Goal: Information Seeking & Learning: Learn about a topic

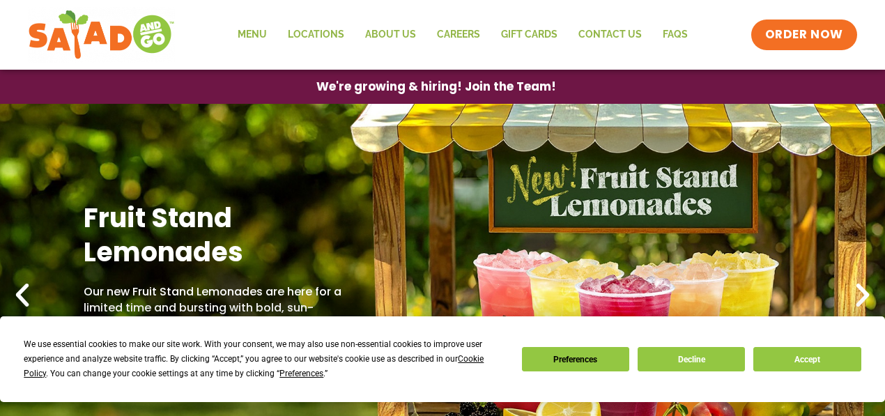
scroll to position [71, 0]
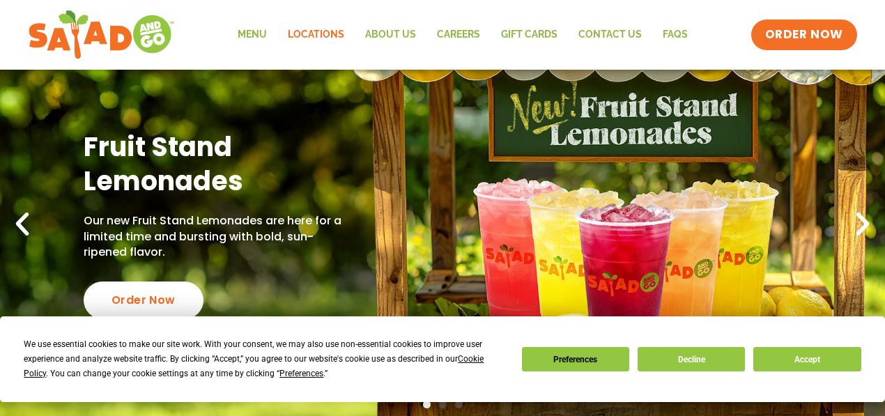
click at [327, 35] on link "Locations" at bounding box center [315, 35] width 77 height 32
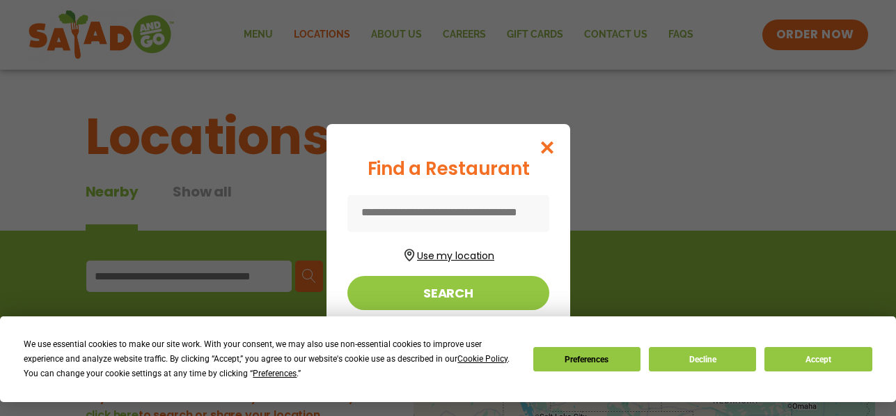
click at [429, 259] on button "Use my location" at bounding box center [449, 253] width 202 height 19
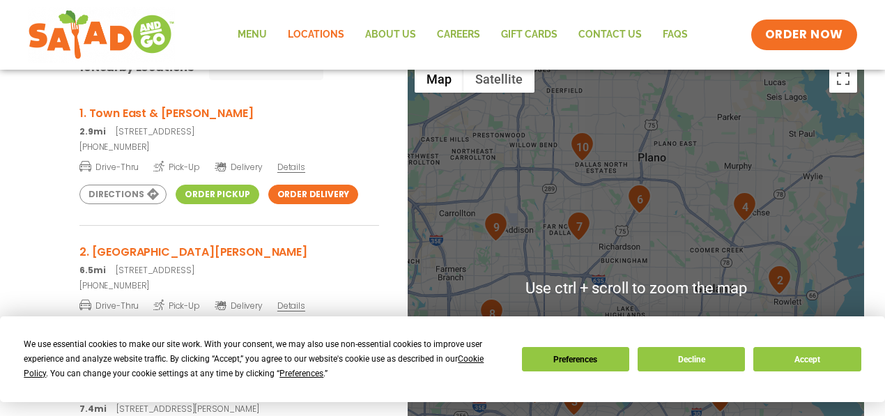
scroll to position [213, 0]
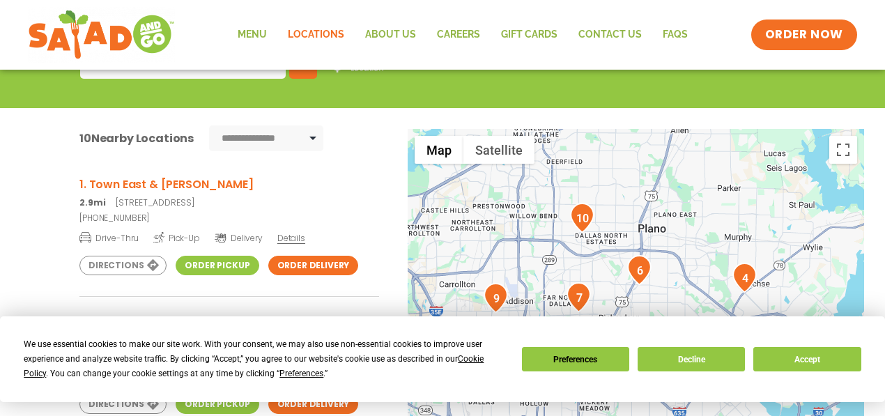
click at [497, 211] on div at bounding box center [635, 359] width 456 height 461
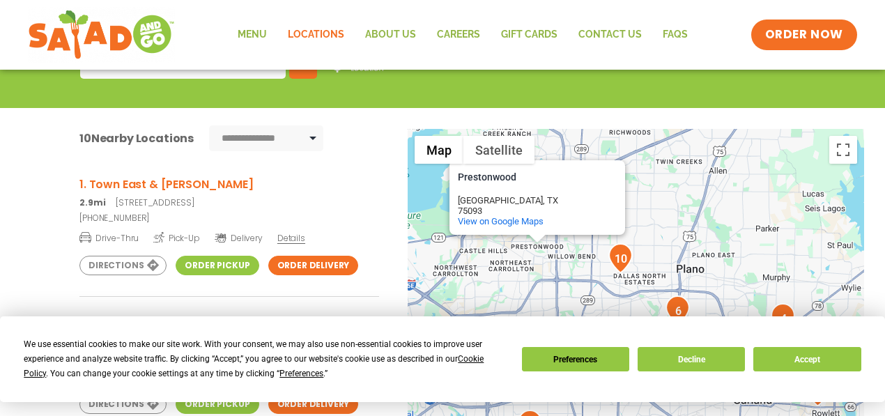
click at [728, 277] on div "Prestonwood Prestonwood Plano, TX 75093 View on Google Maps" at bounding box center [635, 359] width 456 height 461
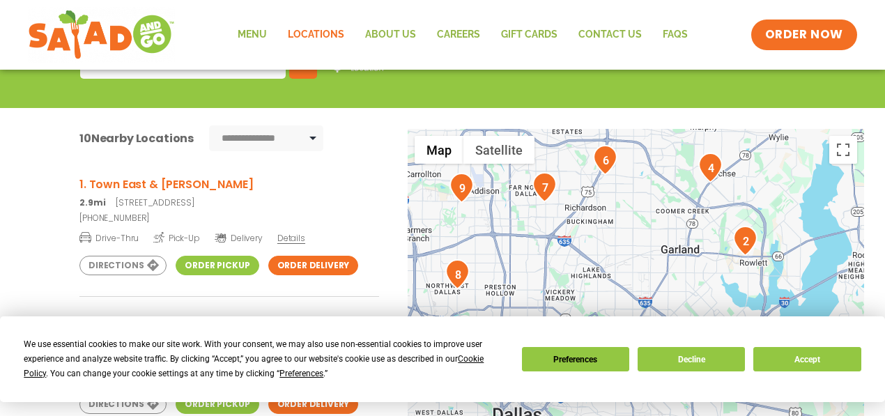
drag, startPoint x: 726, startPoint y: 276, endPoint x: 653, endPoint y: 123, distance: 169.2
click at [653, 129] on div "1 2 3 4 5 6 7 8 9 10 Prestonwood Prestonwood Plano, TX 75093 View on Google Map…" at bounding box center [635, 359] width 456 height 461
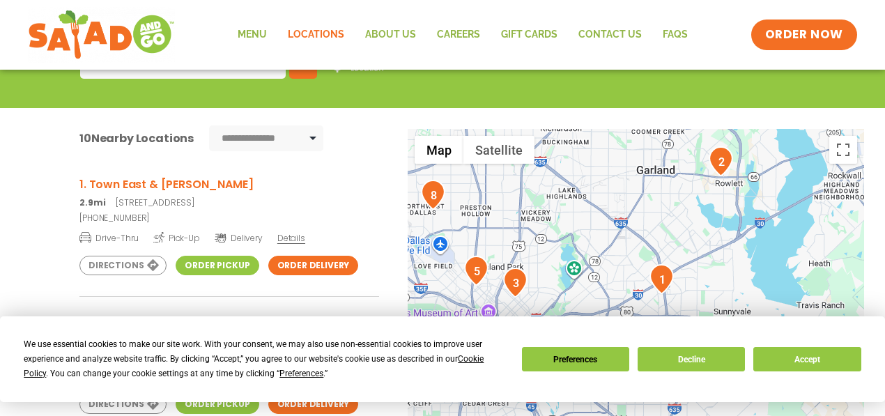
drag, startPoint x: 644, startPoint y: 247, endPoint x: 620, endPoint y: 166, distance: 85.1
click at [620, 166] on div "Prestonwood Prestonwood Plano, TX 75093 View on Google Maps" at bounding box center [635, 359] width 456 height 461
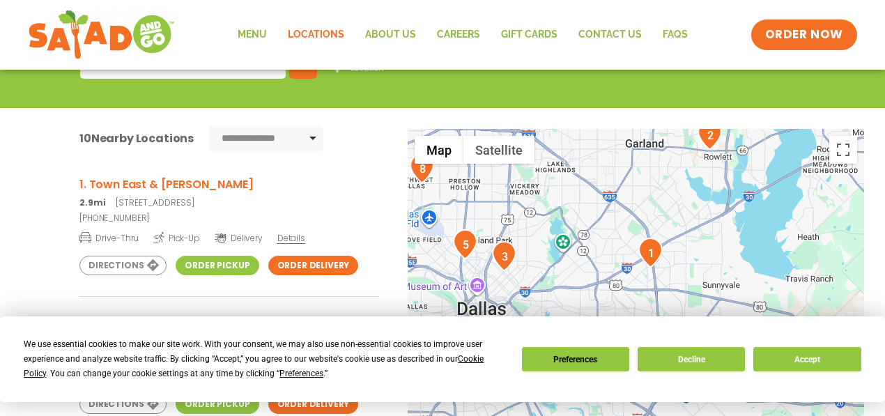
drag, startPoint x: 637, startPoint y: 235, endPoint x: 625, endPoint y: 204, distance: 32.9
click at [625, 204] on div "Prestonwood Prestonwood Plano, TX 75093 View on Google Maps" at bounding box center [635, 359] width 456 height 461
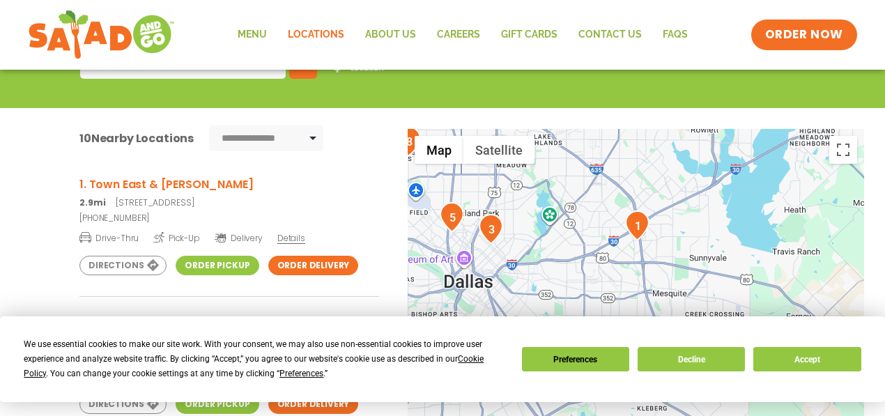
drag, startPoint x: 633, startPoint y: 238, endPoint x: 620, endPoint y: 209, distance: 31.5
click at [620, 209] on div "Prestonwood Prestonwood Plano, TX 75093 View on Google Maps" at bounding box center [635, 359] width 456 height 461
click at [843, 152] on button "Toggle fullscreen view" at bounding box center [843, 150] width 28 height 28
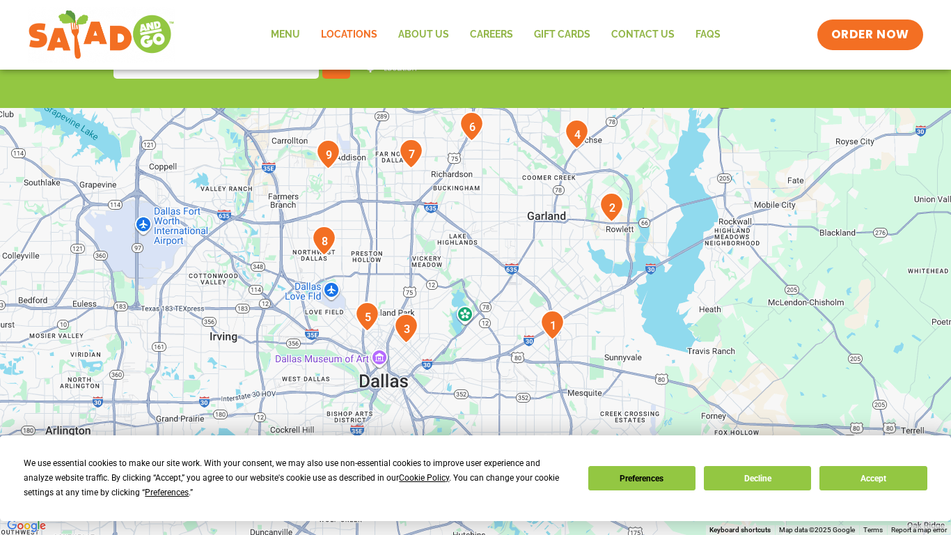
drag, startPoint x: 663, startPoint y: 247, endPoint x: 740, endPoint y: 440, distance: 208.5
click at [740, 415] on div "Prestonwood Prestonwood Plano, TX 75093 View on Google Maps" at bounding box center [475, 267] width 951 height 535
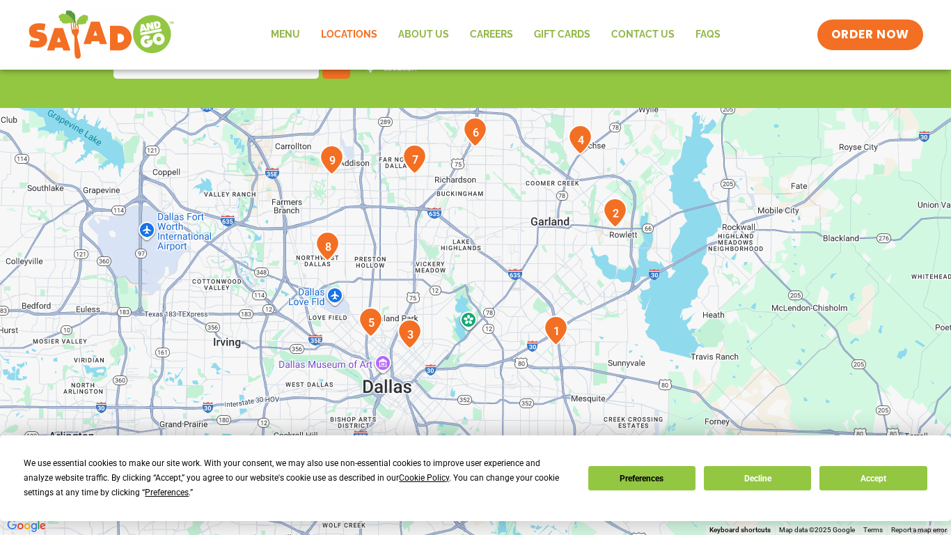
click at [896, 23] on button "Toggle fullscreen view" at bounding box center [931, 21] width 28 height 28
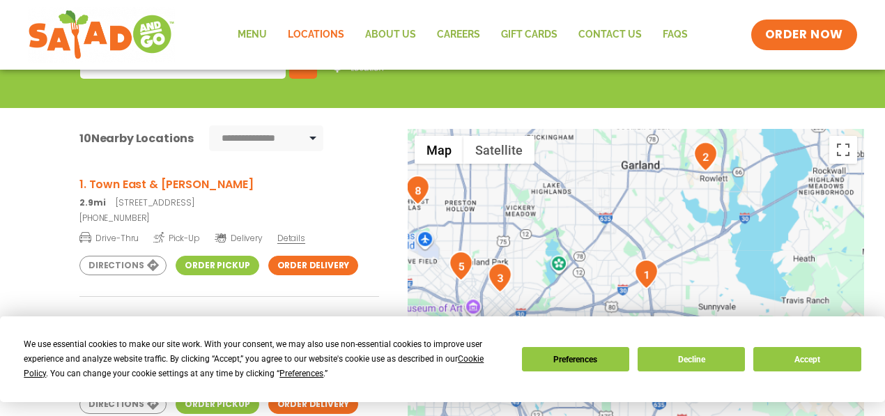
drag, startPoint x: 692, startPoint y: 265, endPoint x: 619, endPoint y: 108, distance: 172.9
click at [619, 129] on div "1 2 3 4 5 6 7 8 9 10 Prestonwood Prestonwood Plano, TX 75093 View on Google Map…" at bounding box center [635, 359] width 456 height 461
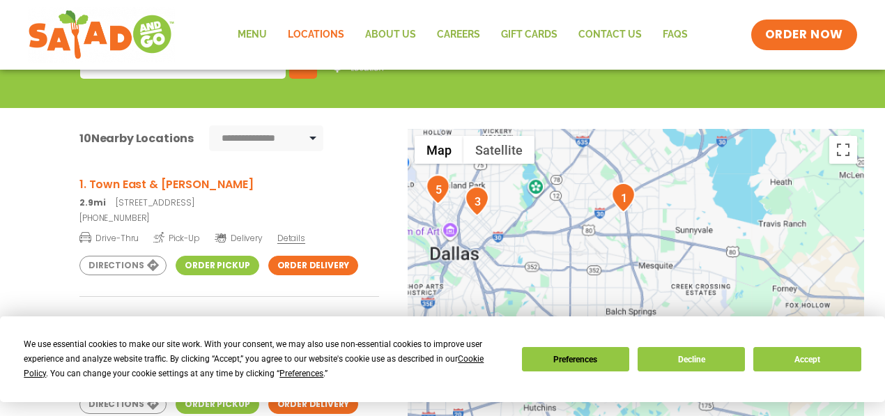
drag, startPoint x: 643, startPoint y: 208, endPoint x: 626, endPoint y: 141, distance: 68.9
click at [626, 141] on div "Prestonwood Prestonwood Plano, TX 75093 View on Google Maps" at bounding box center [635, 359] width 456 height 461
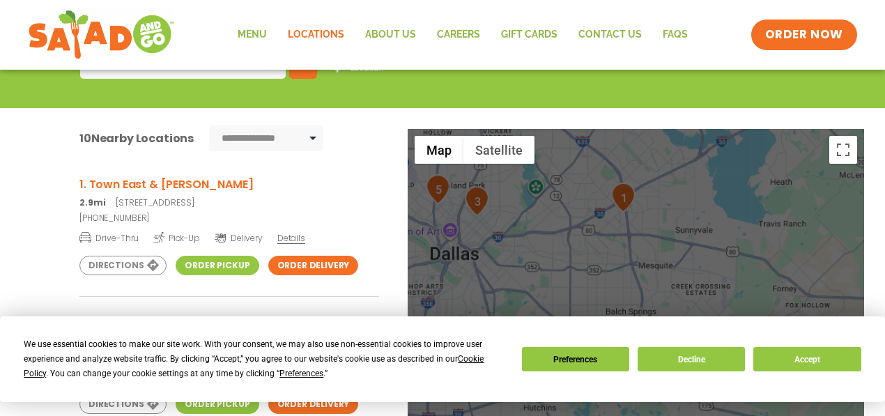
click at [596, 235] on div "Prestonwood Prestonwood Plano, TX 75093 View on Google Maps" at bounding box center [635, 359] width 456 height 461
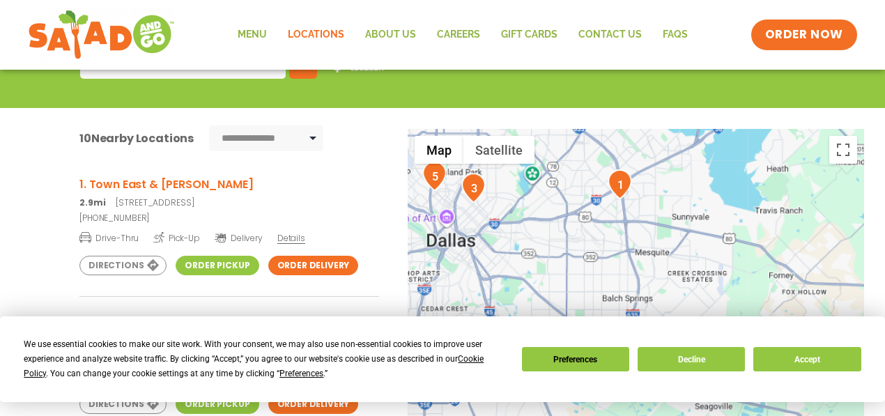
drag, startPoint x: 589, startPoint y: 281, endPoint x: 585, endPoint y: 266, distance: 15.0
click at [585, 266] on div "Prestonwood Prestonwood Plano, TX 75093 View on Google Maps" at bounding box center [635, 359] width 456 height 461
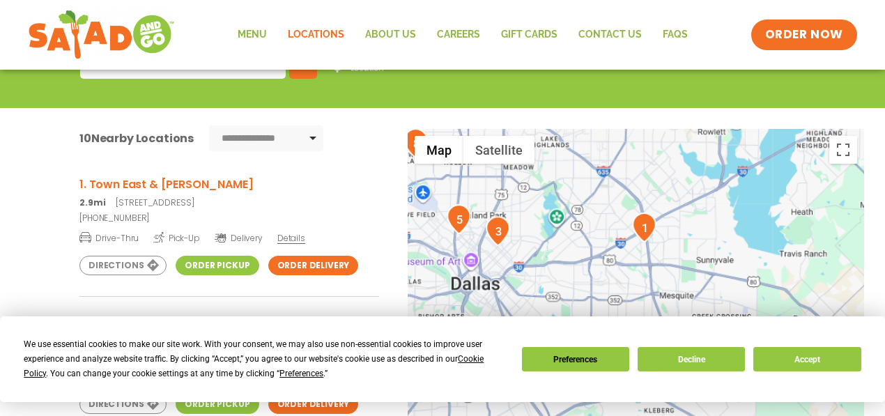
drag, startPoint x: 585, startPoint y: 266, endPoint x: 612, endPoint y: 313, distance: 54.3
click at [612, 313] on div "Prestonwood Prestonwood Plano, TX 75093 View on Google Maps" at bounding box center [635, 359] width 456 height 461
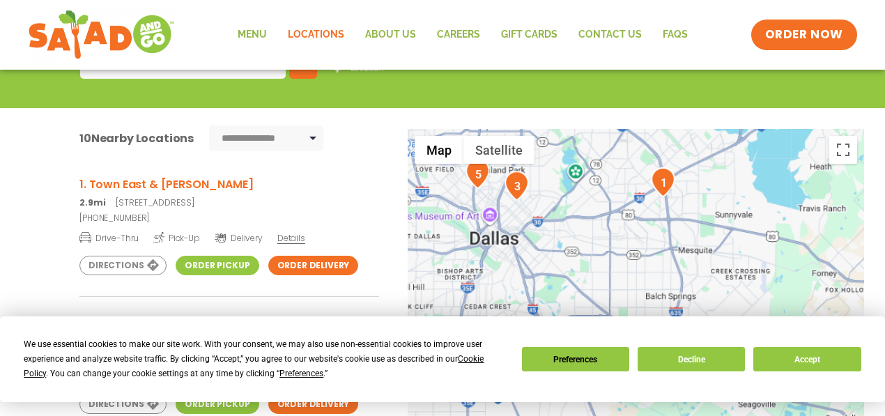
drag, startPoint x: 589, startPoint y: 241, endPoint x: 609, endPoint y: 196, distance: 49.6
click at [609, 196] on div "Prestonwood Prestonwood Plano, TX 75093 View on Google Maps" at bounding box center [635, 359] width 456 height 461
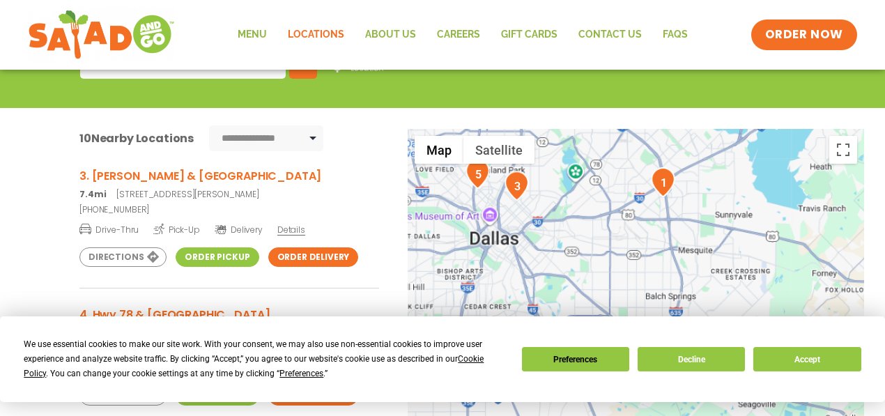
scroll to position [277, 0]
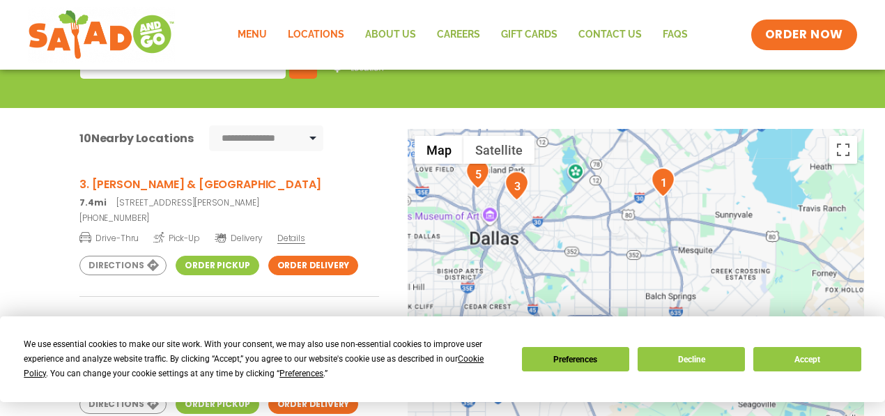
click at [266, 34] on link "Menu" at bounding box center [252, 35] width 50 height 32
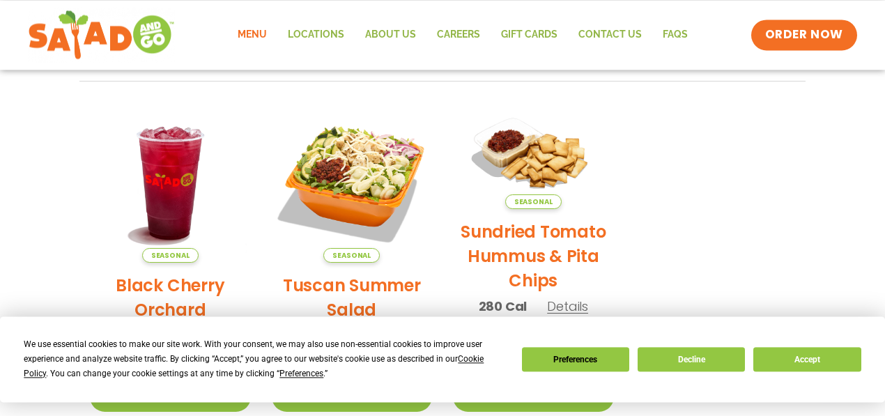
scroll to position [639, 0]
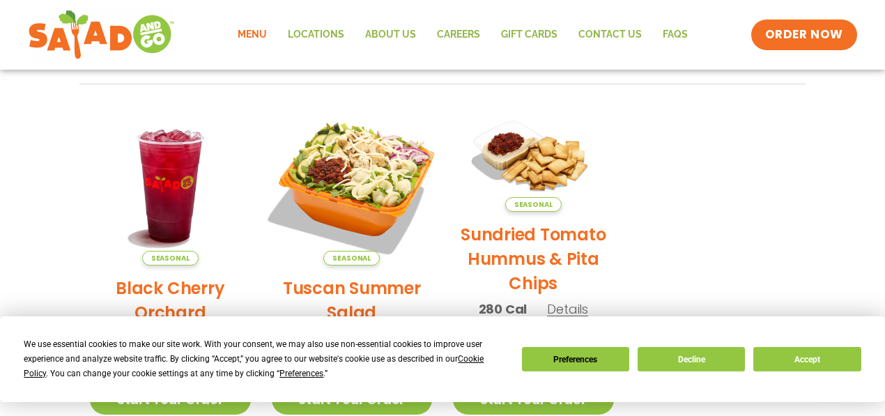
click at [355, 176] on img at bounding box center [351, 185] width 189 height 189
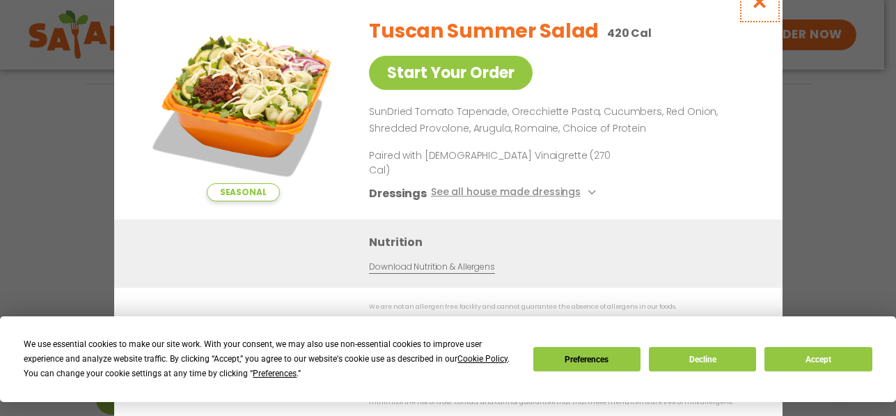
click at [761, 9] on icon "Close modal" at bounding box center [759, 1] width 17 height 15
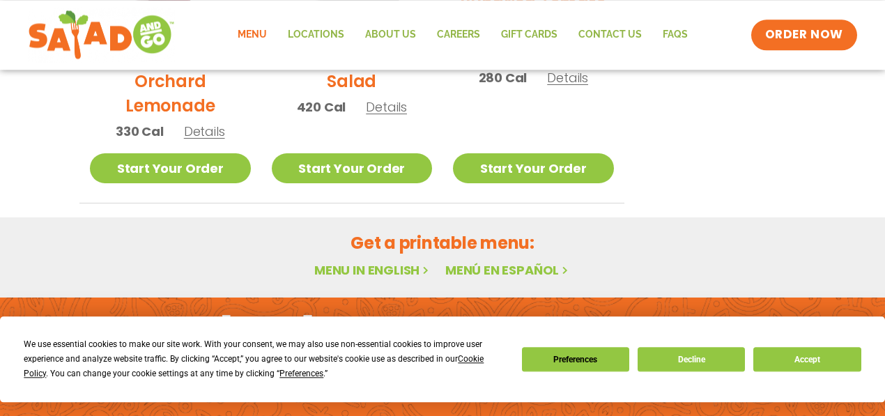
scroll to position [894, 0]
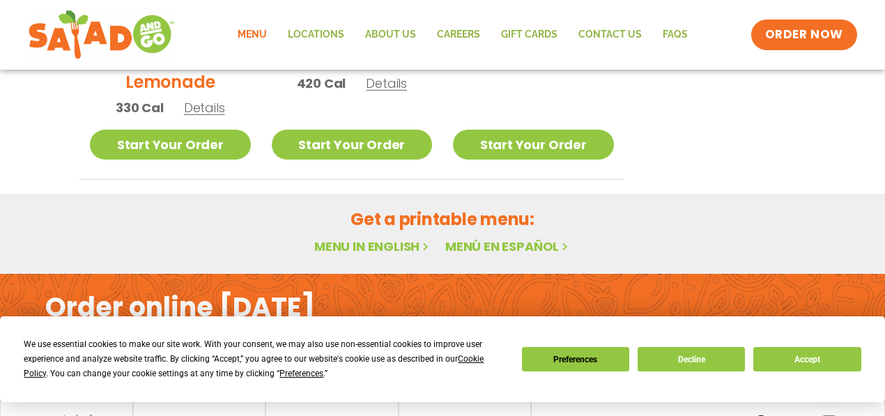
click at [376, 244] on link "Menu in English" at bounding box center [372, 246] width 117 height 17
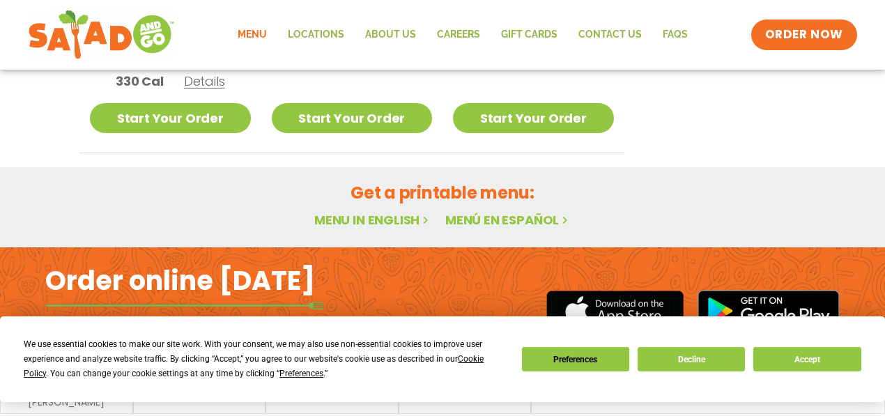
scroll to position [965, 0]
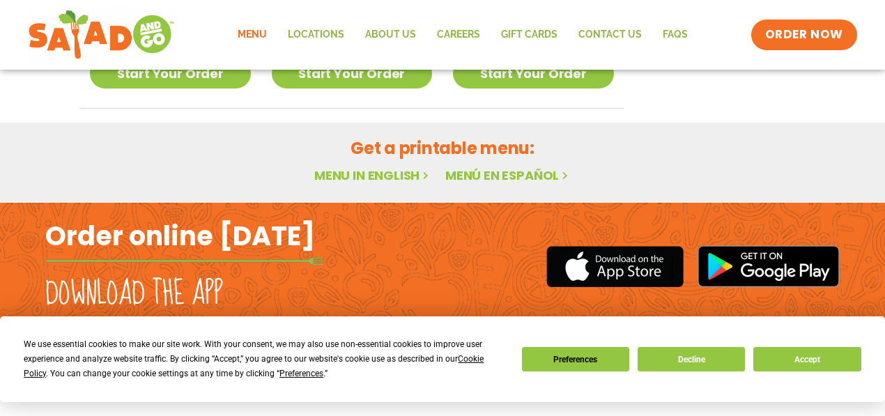
click at [428, 176] on icon at bounding box center [425, 175] width 12 height 12
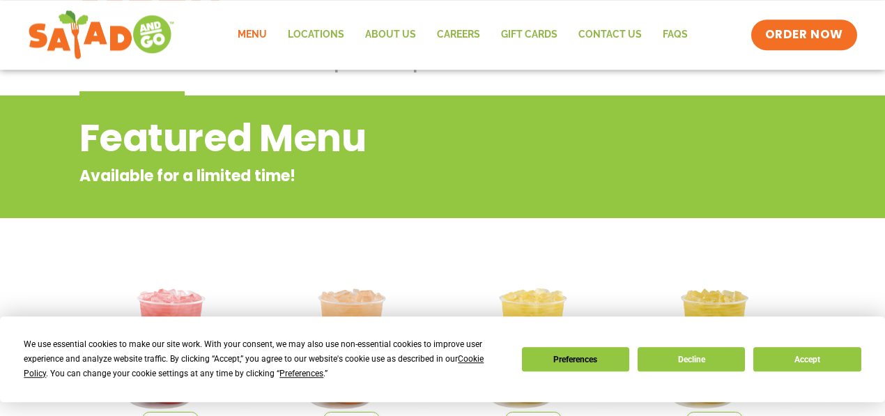
scroll to position [42, 0]
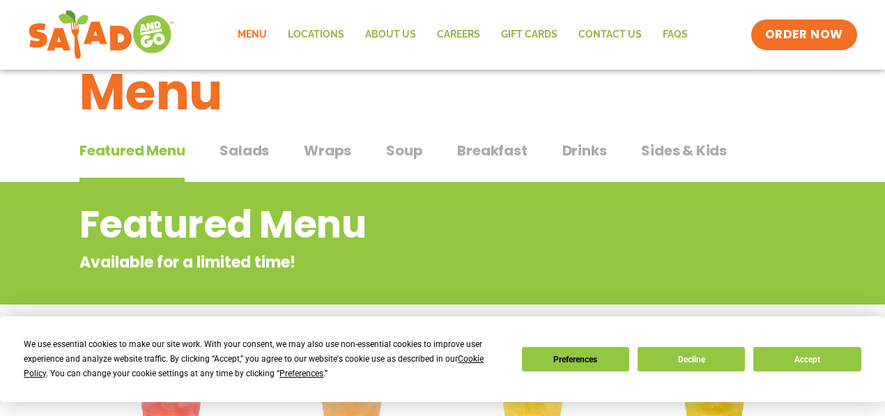
click at [254, 150] on span "Salads" at bounding box center [243, 150] width 49 height 21
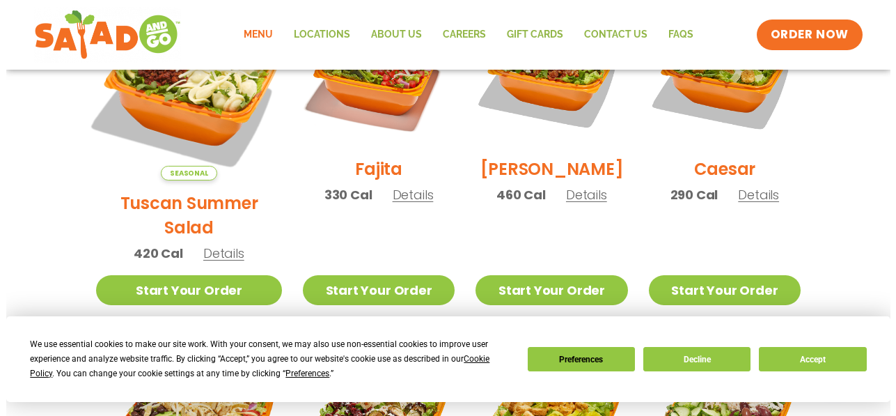
scroll to position [397, 0]
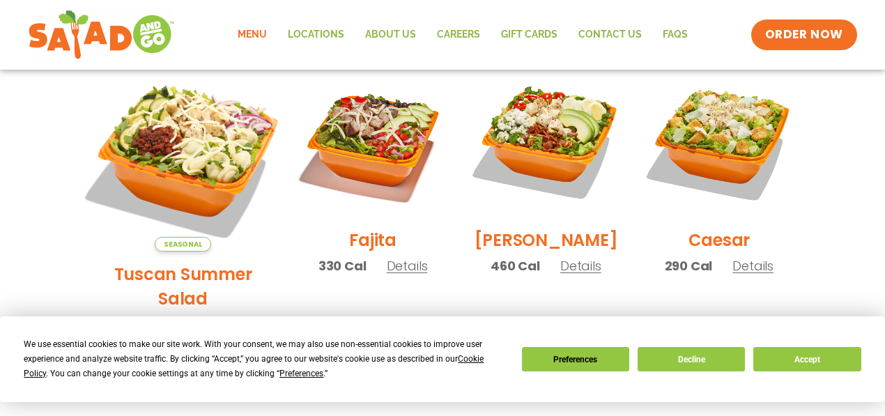
click at [174, 132] on img at bounding box center [183, 158] width 218 height 218
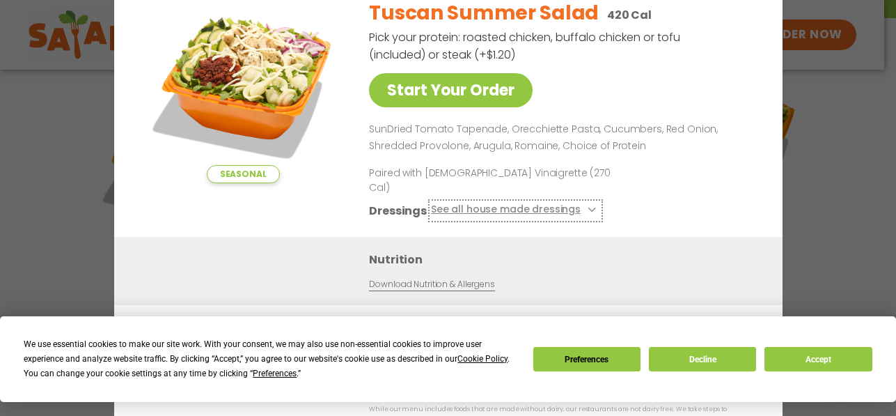
click at [588, 208] on icon at bounding box center [591, 210] width 6 height 6
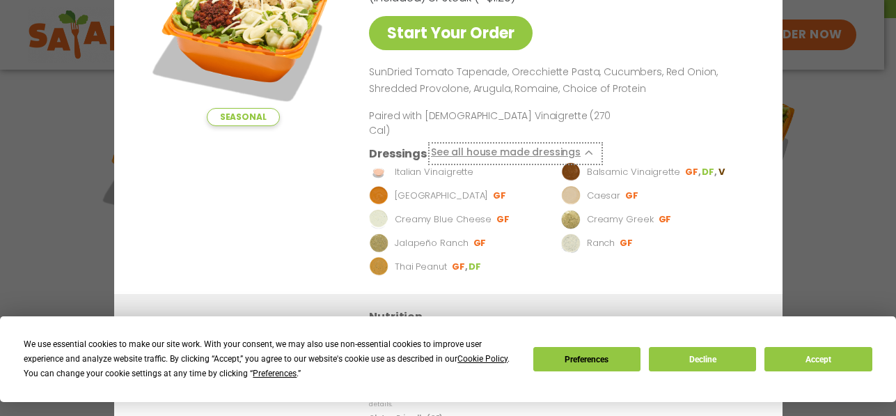
click at [588, 150] on icon at bounding box center [591, 153] width 6 height 6
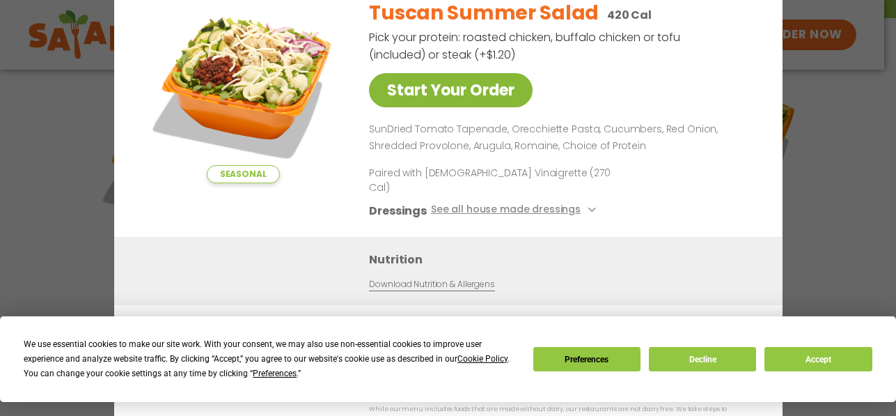
click at [487, 102] on link "Start Your Order" at bounding box center [451, 90] width 164 height 34
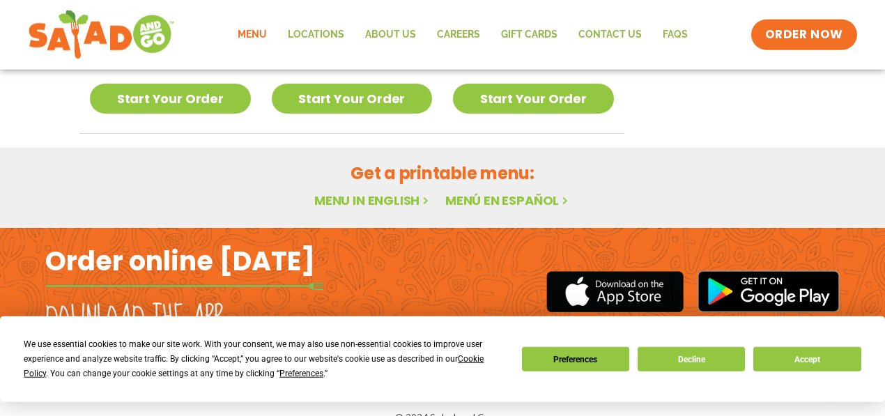
scroll to position [965, 0]
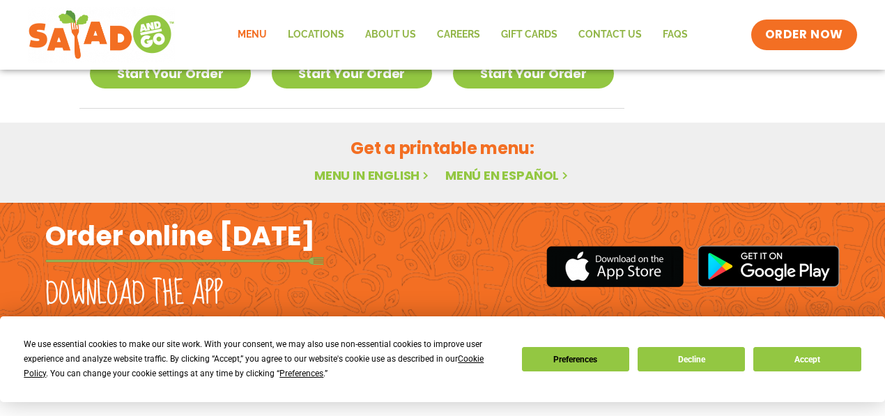
click at [433, 150] on h2 "Get a printable menu:" at bounding box center [442, 148] width 726 height 24
